Goal: Task Accomplishment & Management: Use online tool/utility

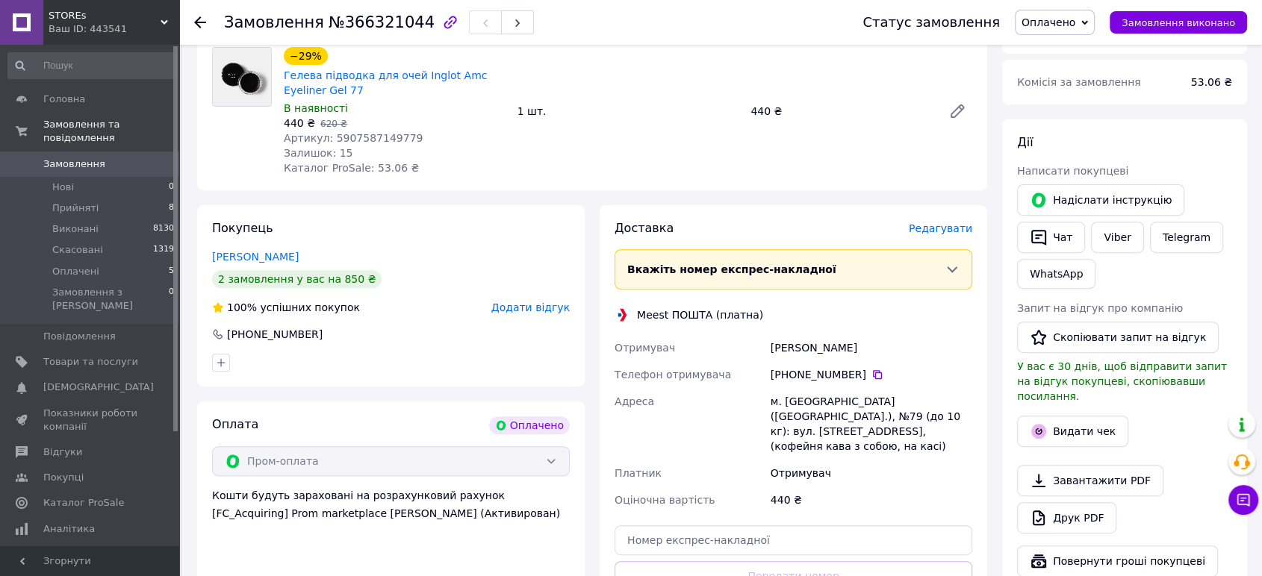
scroll to position [686, 0]
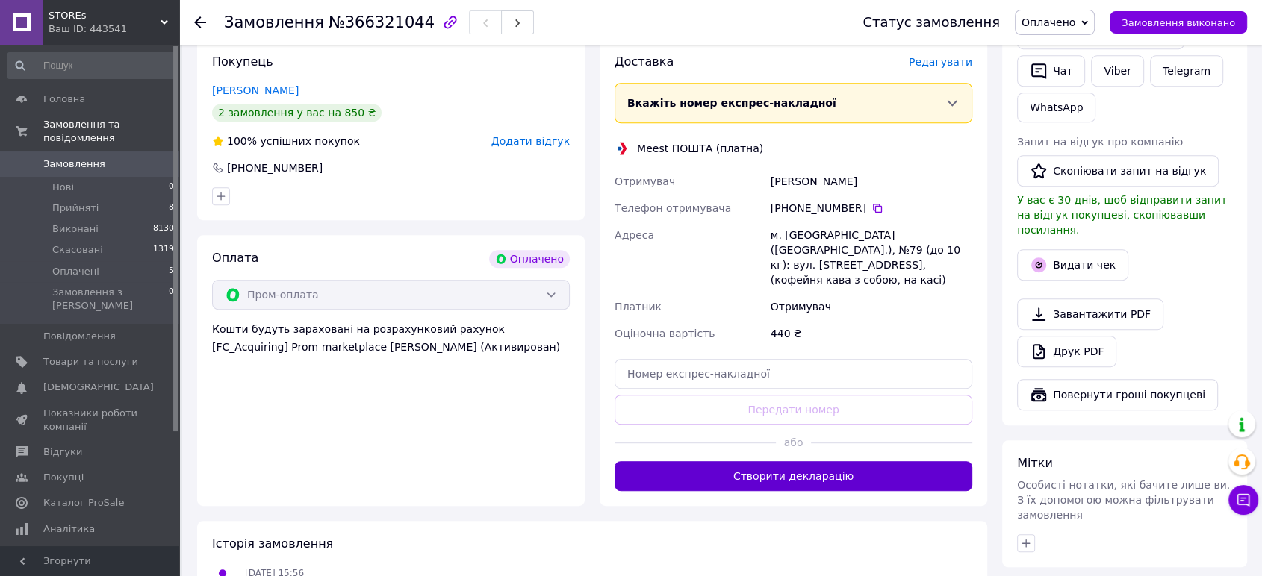
click at [856, 461] on button "Створити декларацію" at bounding box center [794, 476] width 358 height 30
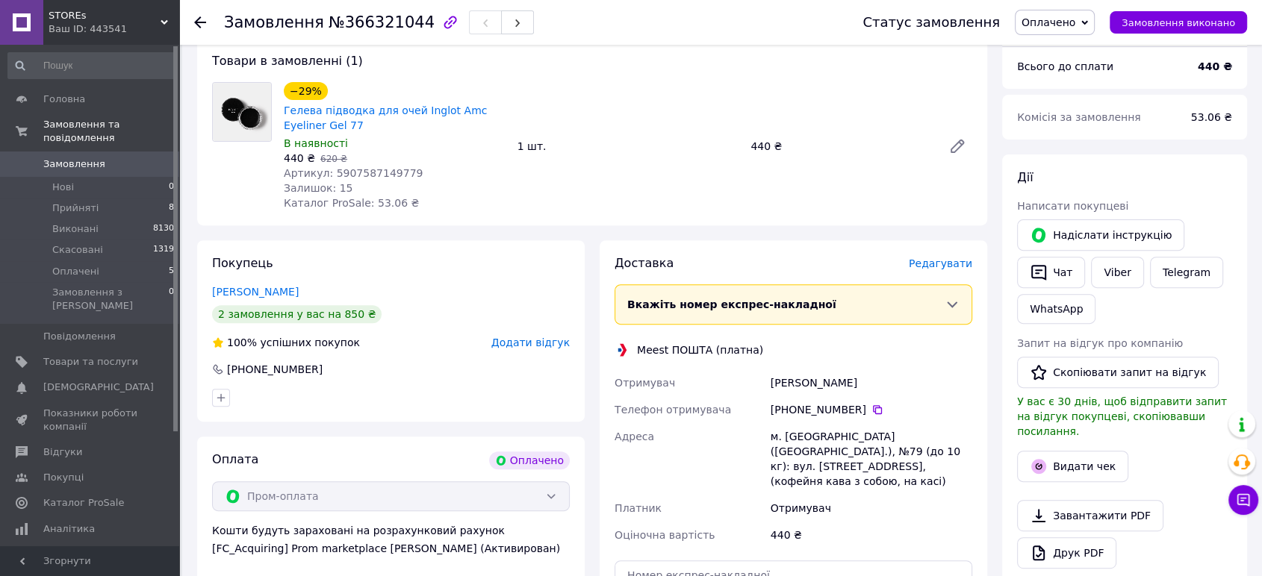
scroll to position [354, 0]
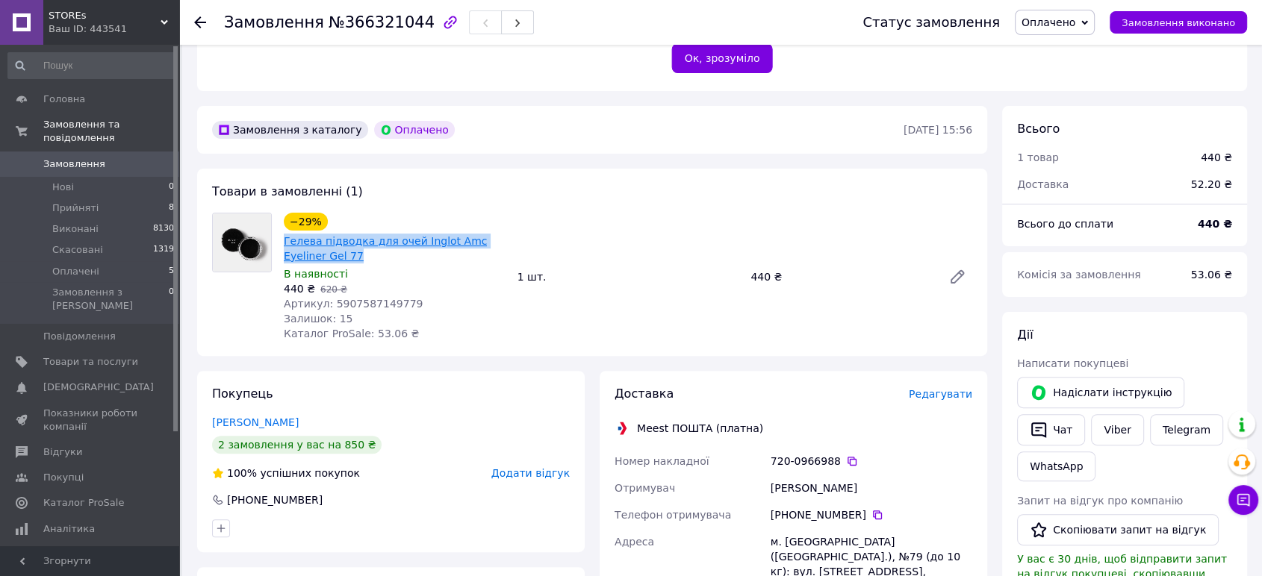
drag, startPoint x: 318, startPoint y: 240, endPoint x: 284, endPoint y: 224, distance: 37.1
click at [284, 234] on span "Гелева підводка для очей Inglot Amc Eyeliner Gel 77" at bounding box center [395, 249] width 222 height 30
copy link "Гелева підводка для очей Inglot Amc Eyeliner Gel 77"
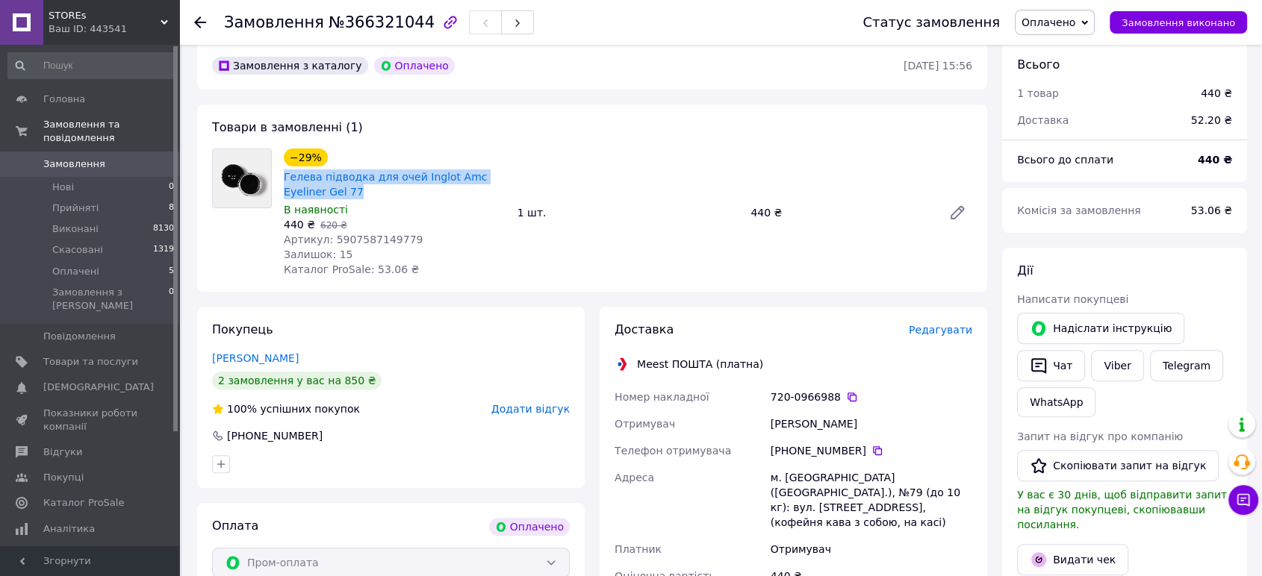
scroll to position [520, 0]
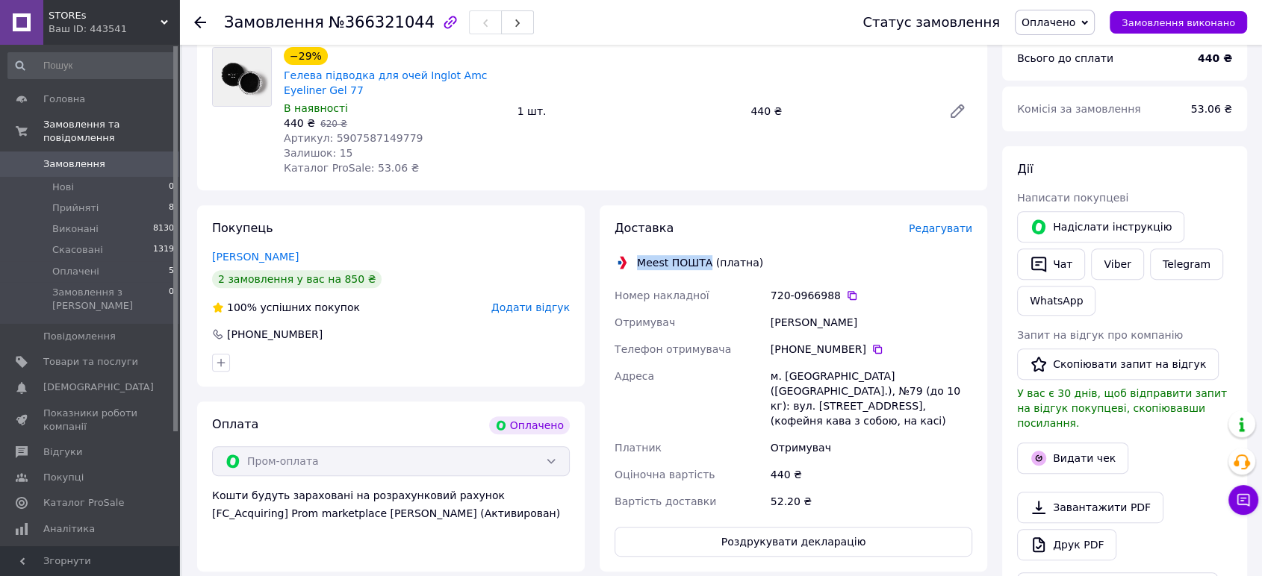
drag, startPoint x: 635, startPoint y: 248, endPoint x: 703, endPoint y: 241, distance: 68.3
click at [703, 255] on div "Meest ПОШТА (платна)" at bounding box center [700, 262] width 134 height 15
copy div "Meest ПОШТА"
click at [846, 290] on icon at bounding box center [852, 296] width 12 height 12
